Goal: Navigation & Orientation: Go to known website

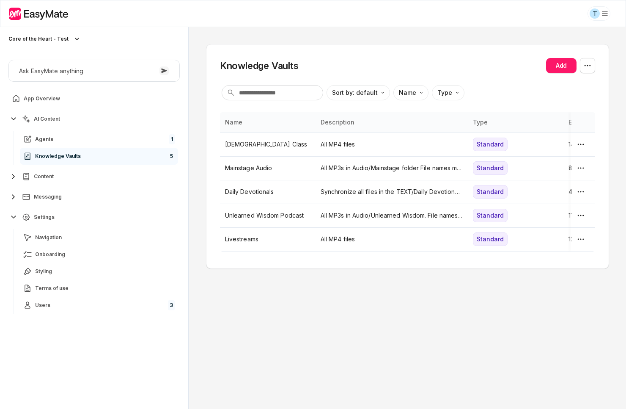
type textarea "*"
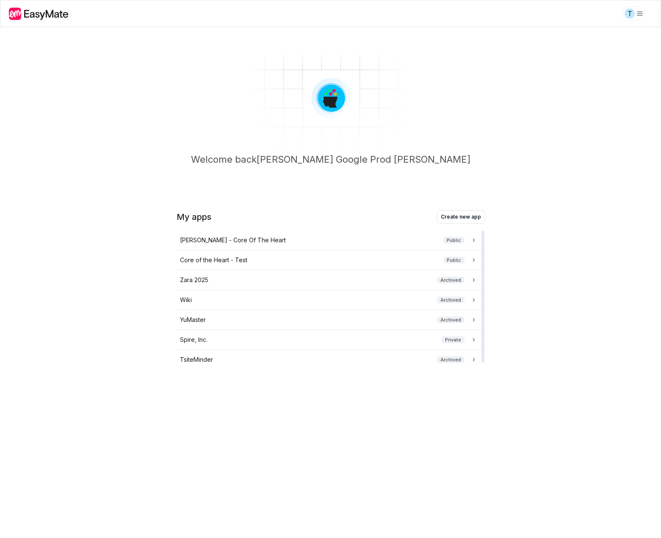
click at [282, 260] on div "Core of the Heart - Test Public" at bounding box center [329, 259] width 298 height 9
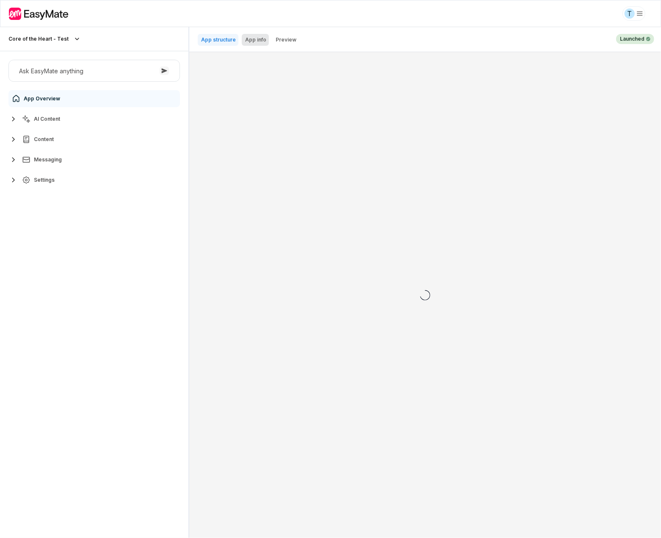
click at [252, 37] on p "App info" at bounding box center [255, 39] width 21 height 7
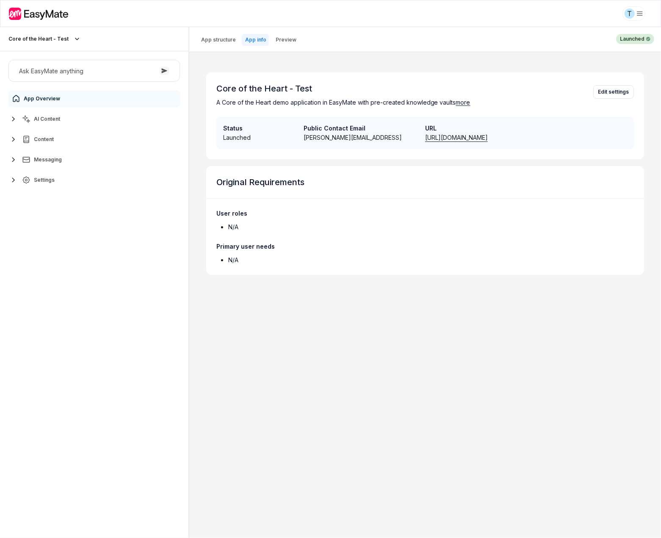
click at [449, 137] on link "[URL][DOMAIN_NAME]" at bounding box center [456, 137] width 63 height 7
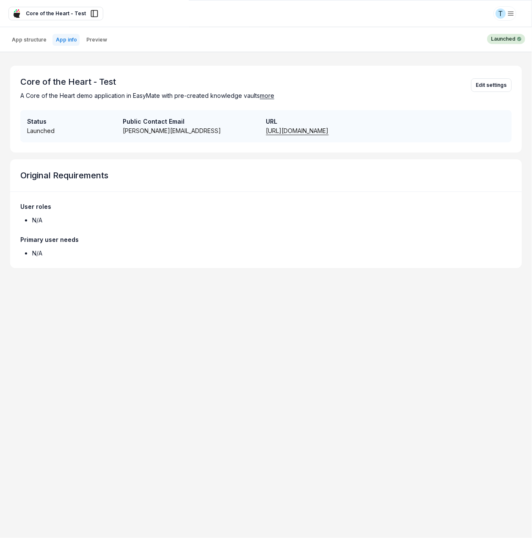
type textarea "*"
